Goal: Navigation & Orientation: Go to known website

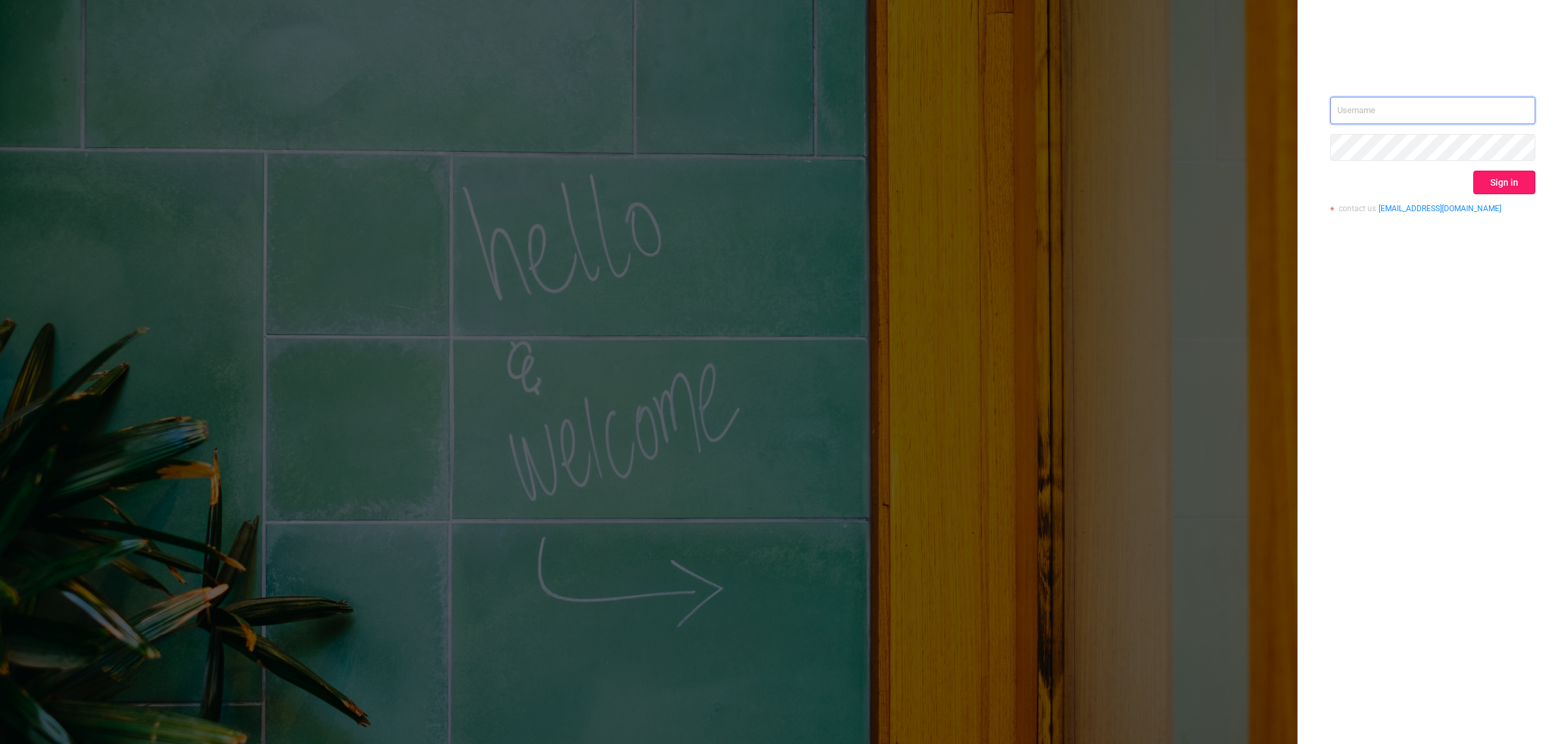
type input "[EMAIL_ADDRESS][DOMAIN_NAME]"
click at [1488, 183] on button "Sign in" at bounding box center [1505, 182] width 62 height 24
